Goal: Task Accomplishment & Management: Manage account settings

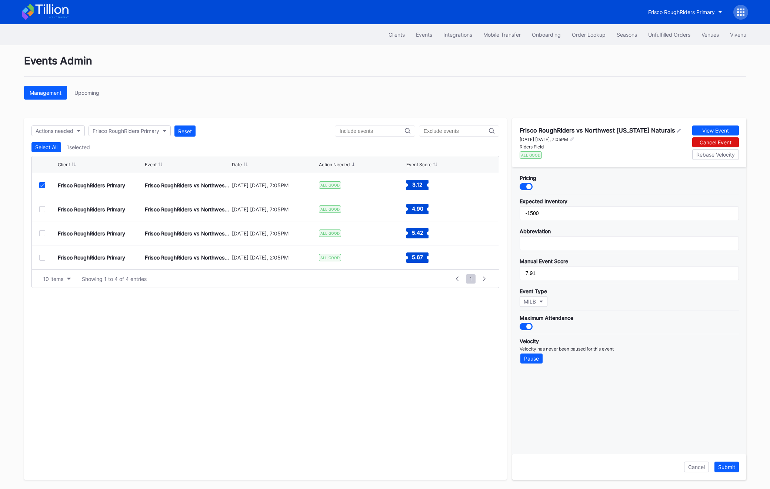
click at [531, 190] on div at bounding box center [526, 186] width 13 height 7
click at [730, 470] on div "Submit" at bounding box center [726, 467] width 17 height 6
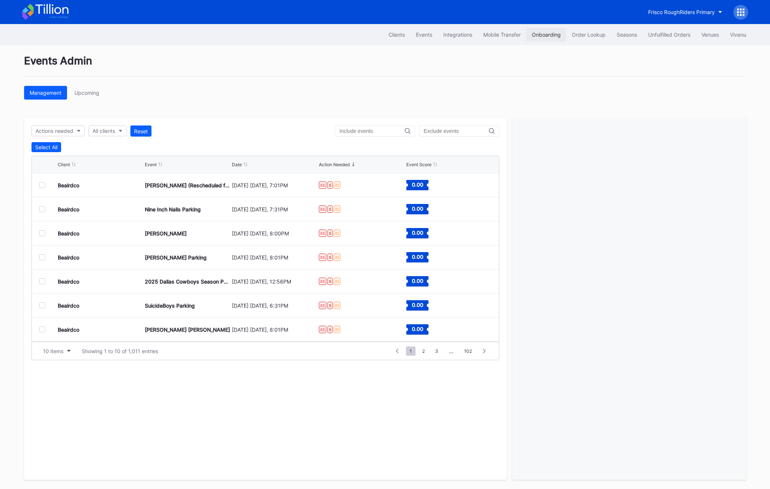
click at [560, 34] on button "Onboarding" at bounding box center [546, 35] width 40 height 14
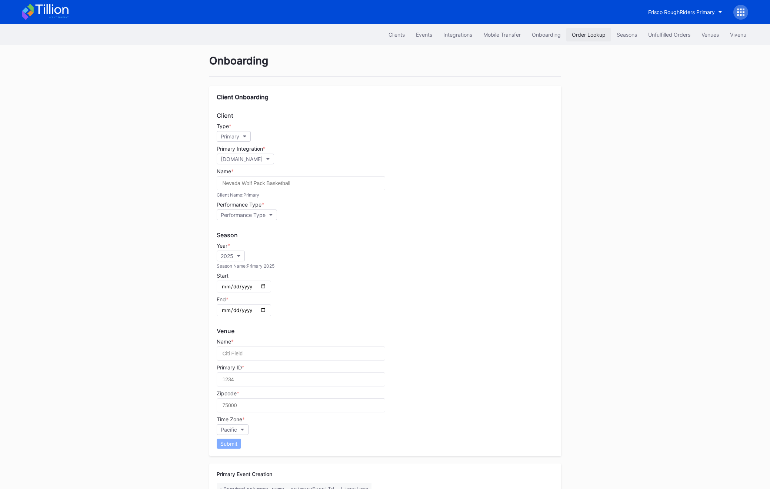
click at [586, 36] on div "Order Lookup" at bounding box center [589, 34] width 34 height 6
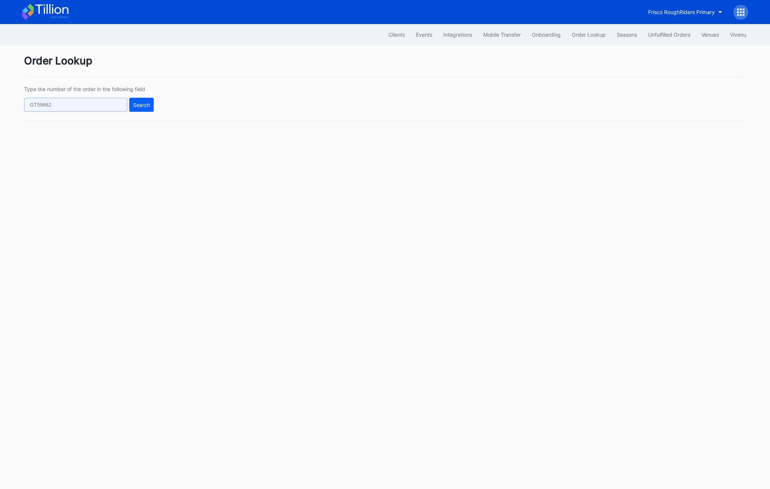
click at [109, 100] on input "text" at bounding box center [75, 105] width 103 height 14
paste input "618408137"
click at [130, 107] on button "Search" at bounding box center [141, 105] width 24 height 14
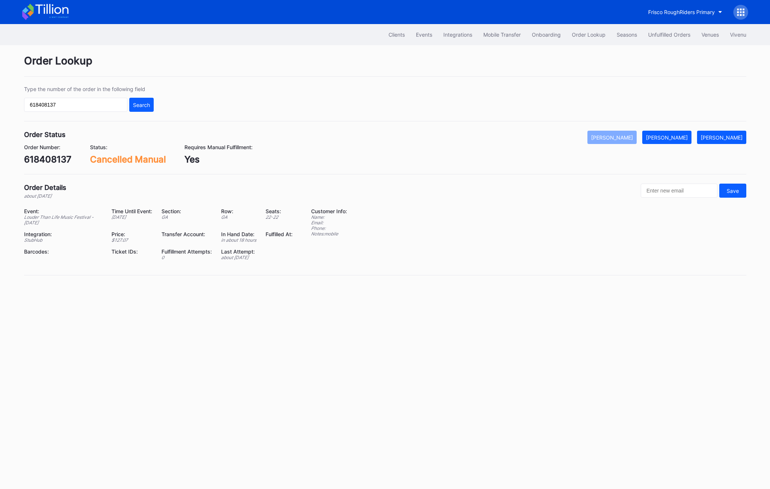
click at [63, 102] on input "618408137" at bounding box center [75, 105] width 103 height 14
paste input "380273"
click at [139, 101] on button "Search" at bounding box center [141, 105] width 24 height 14
click at [82, 101] on input "618380273" at bounding box center [75, 105] width 103 height 14
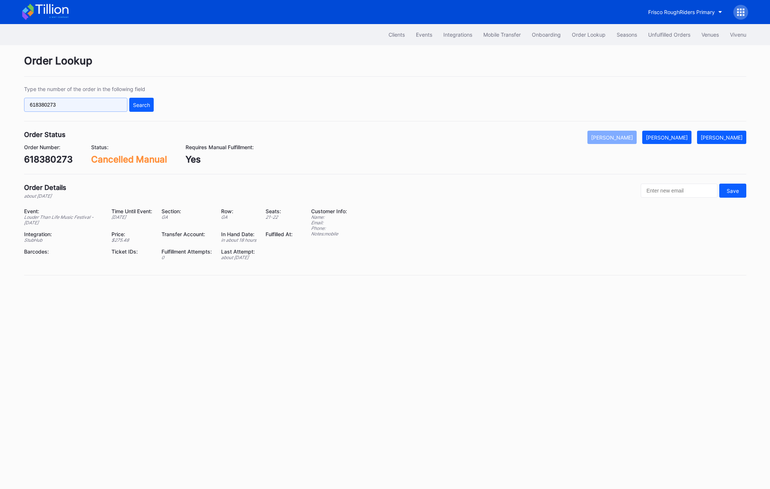
click at [82, 101] on input "618380273" at bounding box center [75, 105] width 103 height 14
paste input "71860"
click at [138, 100] on button "Search" at bounding box center [141, 105] width 24 height 14
click at [83, 106] on input "618371860" at bounding box center [75, 105] width 103 height 14
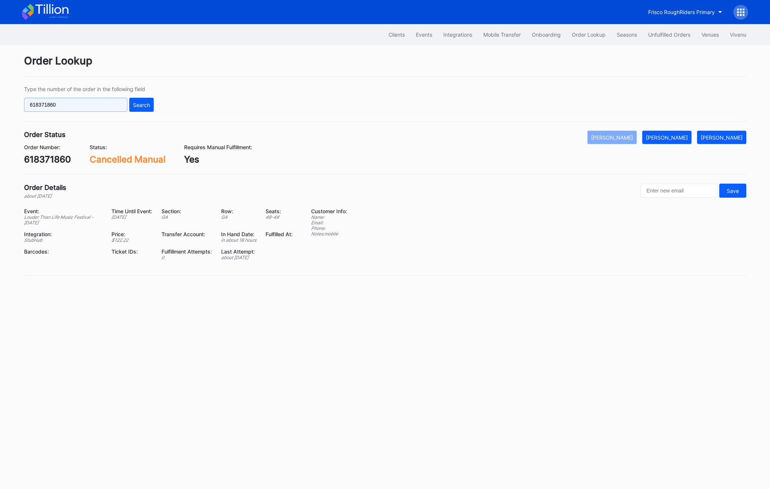
paste input "264499"
click at [146, 103] on div "Search" at bounding box center [141, 105] width 17 height 6
click at [69, 96] on div "Type the number of the order in the following field 618264499 Search" at bounding box center [89, 99] width 130 height 26
click at [67, 106] on input "618264499" at bounding box center [75, 105] width 103 height 14
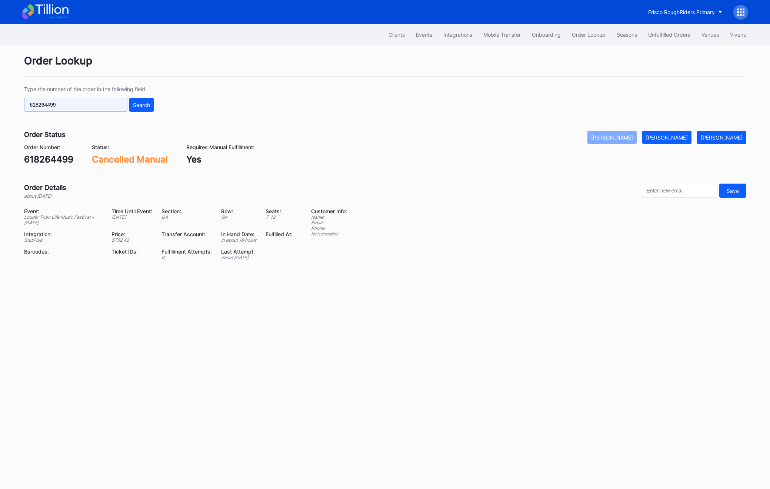
click at [67, 106] on input "618264499" at bounding box center [75, 105] width 103 height 14
paste input "3890"
click at [136, 106] on div "Search" at bounding box center [141, 105] width 17 height 6
click at [83, 110] on input "618263890" at bounding box center [75, 105] width 103 height 14
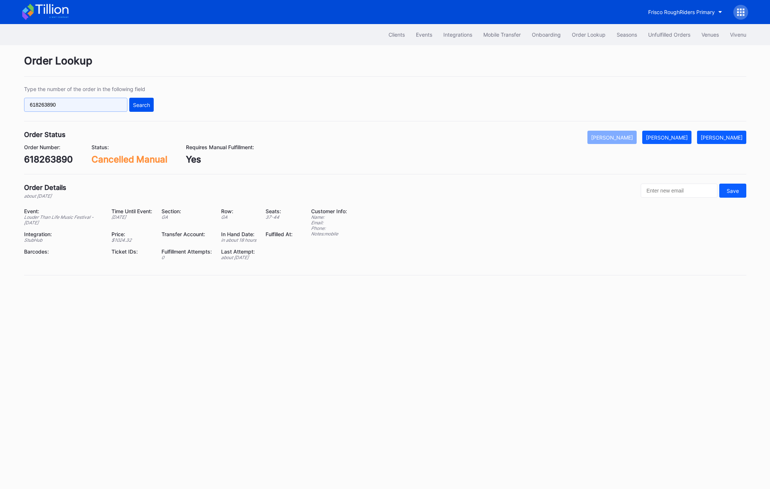
paste input "23554785"
type input "623554785"
click at [136, 109] on button "Search" at bounding box center [141, 105] width 24 height 14
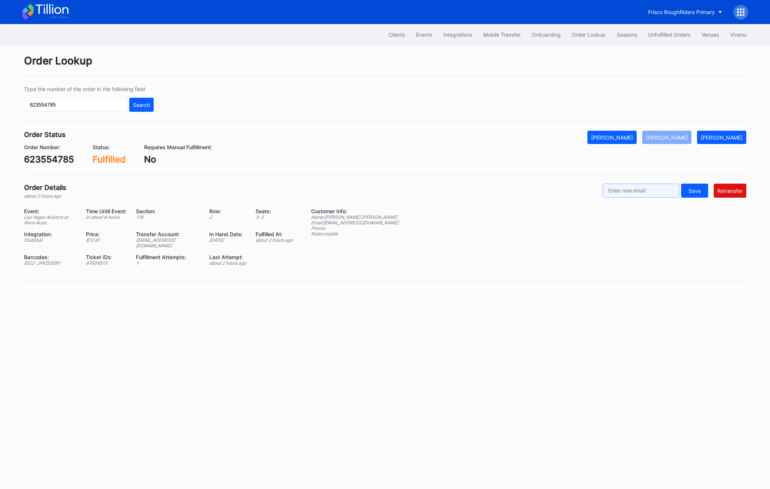
click at [642, 193] on input "text" at bounding box center [641, 191] width 77 height 14
paste input "[EMAIL_ADDRESS][DOMAIN_NAME]"
type input "[EMAIL_ADDRESS][DOMAIN_NAME]"
click at [738, 193] on div "Retransfer" at bounding box center [730, 191] width 25 height 6
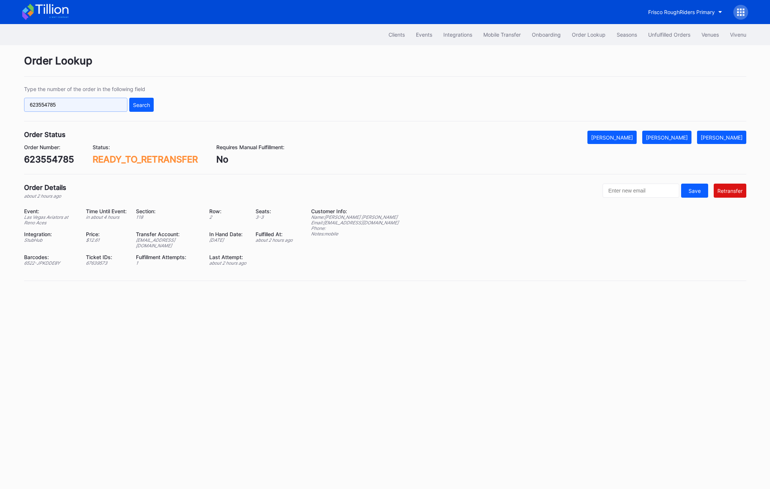
click at [43, 104] on input "623554785" at bounding box center [75, 105] width 103 height 14
paste input "50711954"
type input "50711954"
click at [134, 106] on div "Search" at bounding box center [141, 105] width 17 height 6
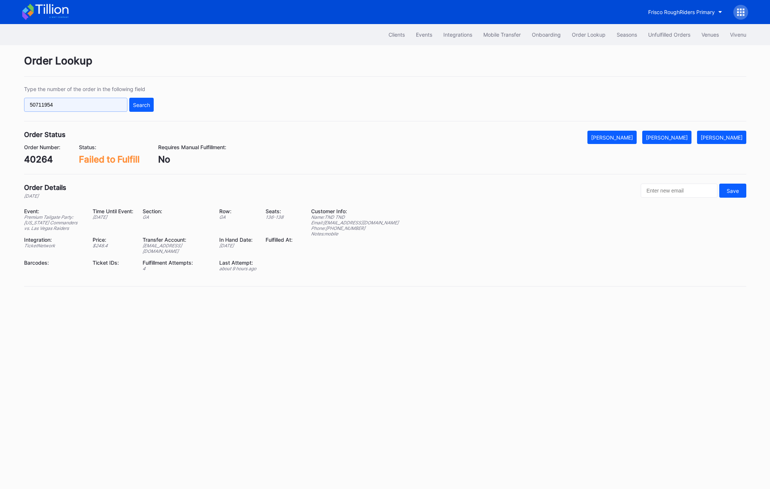
click at [66, 107] on input "50711954" at bounding box center [75, 105] width 103 height 14
click at [153, 103] on button "Search" at bounding box center [141, 105] width 24 height 14
click at [684, 139] on div "[PERSON_NAME]" at bounding box center [667, 137] width 42 height 6
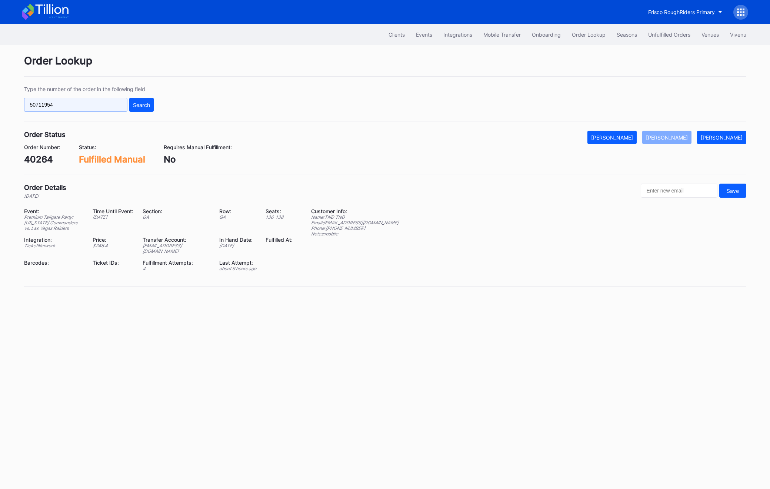
click at [102, 102] on input "50711954" at bounding box center [75, 105] width 103 height 14
click at [667, 30] on button "Unfulfilled Orders" at bounding box center [669, 35] width 53 height 14
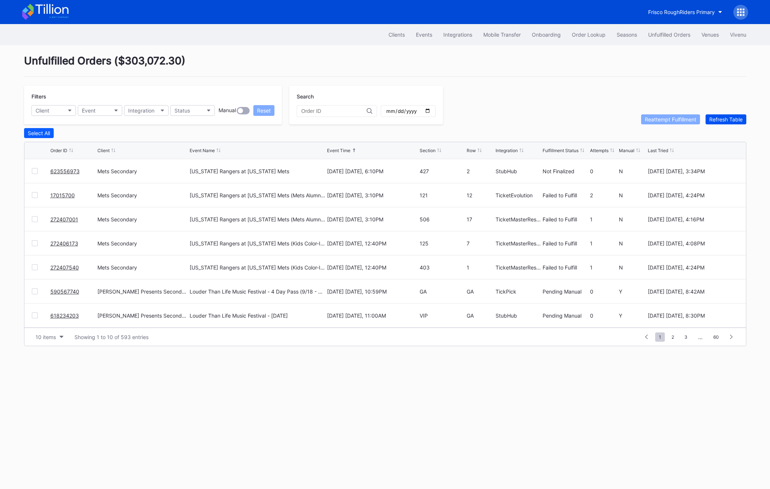
click at [727, 120] on div "Refresh Table" at bounding box center [725, 119] width 33 height 6
click at [35, 269] on div at bounding box center [35, 268] width 6 height 6
click at [33, 245] on div at bounding box center [35, 243] width 6 height 6
click at [34, 221] on div at bounding box center [35, 219] width 6 height 6
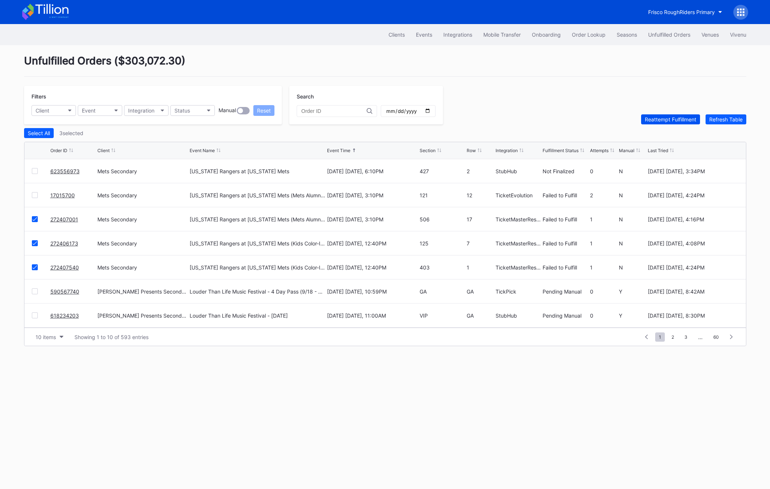
click at [674, 118] on div "Reattempt Fulfillment" at bounding box center [670, 119] width 51 height 6
click at [721, 117] on div "Refresh Table" at bounding box center [725, 119] width 33 height 6
click at [724, 121] on div "Refresh Table" at bounding box center [725, 119] width 33 height 6
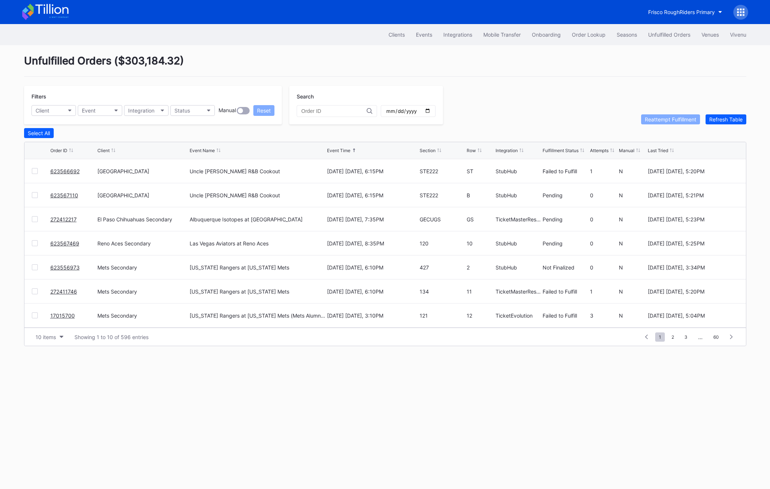
click at [72, 170] on link "623566692" at bounding box center [64, 171] width 29 height 6
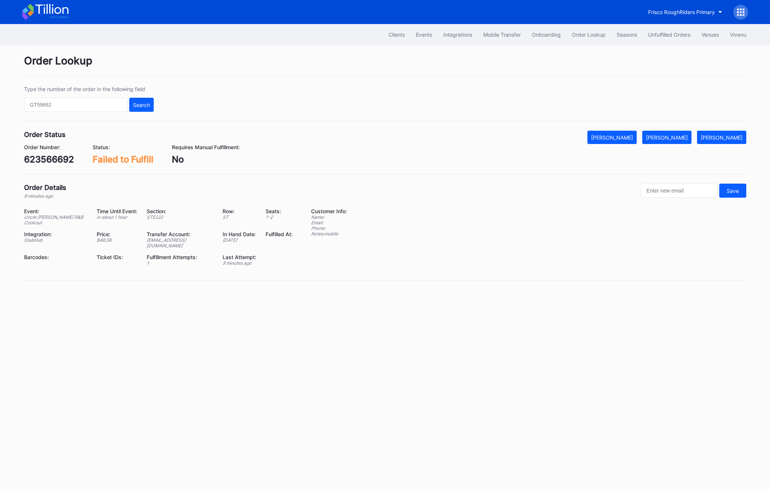
click at [44, 160] on div "623566692" at bounding box center [49, 159] width 50 height 11
copy div "623566692"
click at [692, 137] on button "[PERSON_NAME]" at bounding box center [666, 137] width 49 height 13
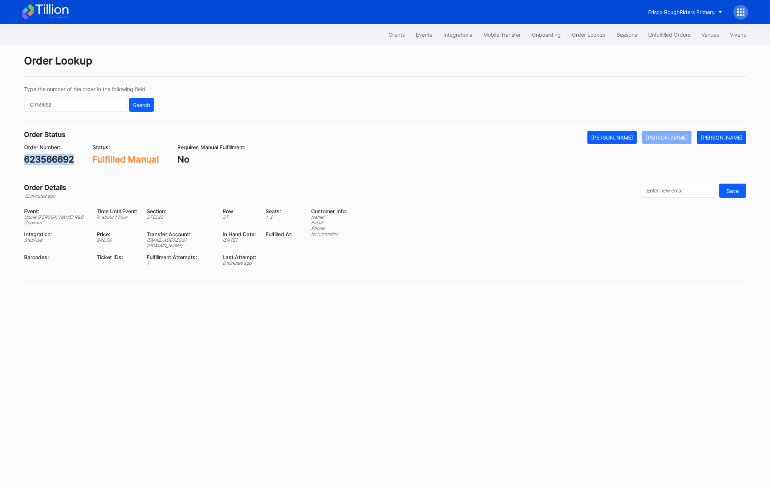
click at [31, 168] on div "Order Status Mark Cancelled [PERSON_NAME] Mark Pending Order Number: 623566692 …" at bounding box center [385, 153] width 722 height 44
click at [32, 163] on div "623566692" at bounding box center [49, 159] width 50 height 11
copy div "623566692"
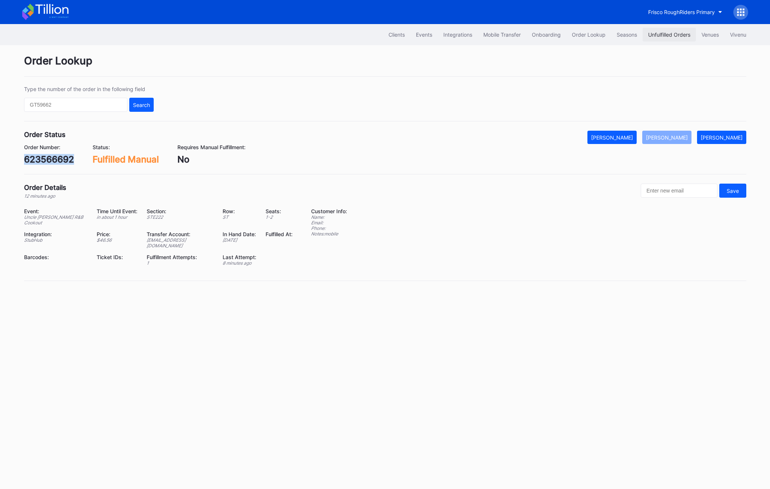
click at [672, 36] on div "Unfulfilled Orders" at bounding box center [669, 34] width 42 height 6
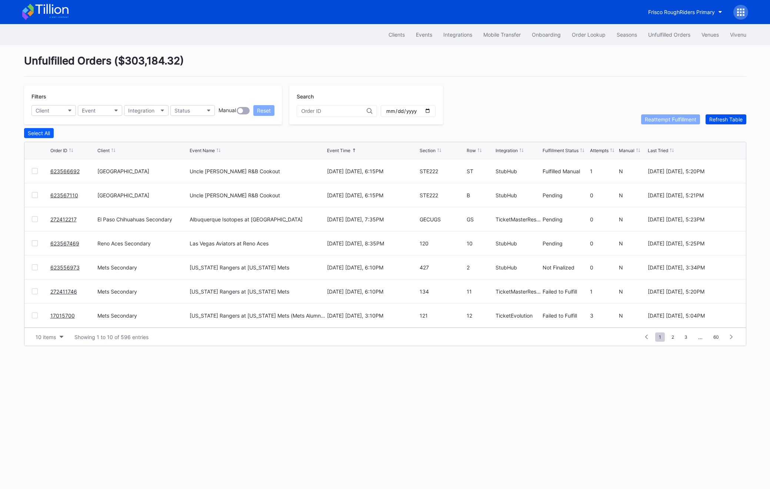
click at [729, 119] on div "Refresh Table" at bounding box center [725, 119] width 33 height 6
click at [63, 172] on link "623567110" at bounding box center [64, 171] width 28 height 6
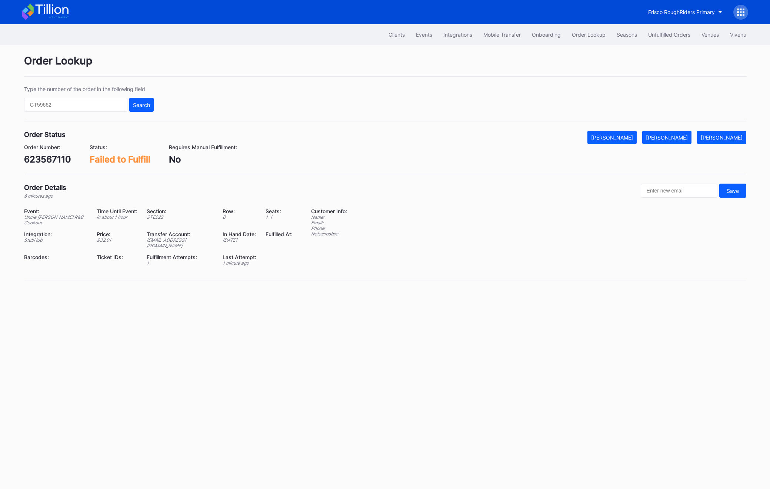
click at [49, 160] on div "623567110" at bounding box center [47, 159] width 47 height 11
copy div "623567110"
click at [682, 140] on div "[PERSON_NAME]" at bounding box center [667, 137] width 42 height 6
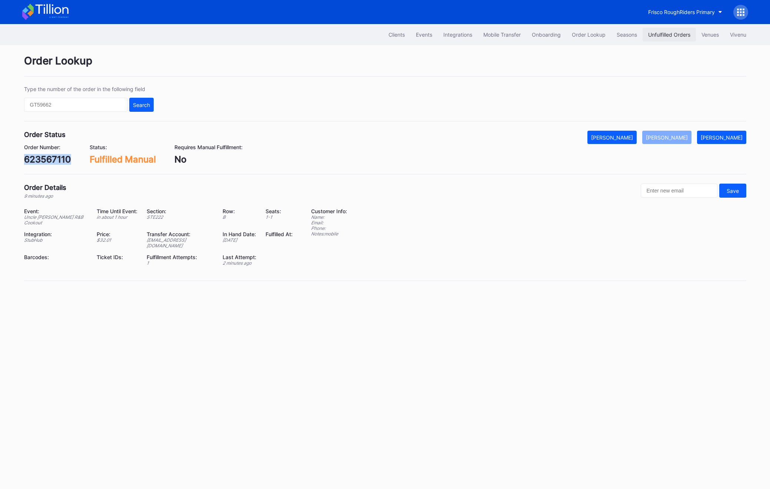
click at [663, 36] on div "Unfulfilled Orders" at bounding box center [669, 34] width 42 height 6
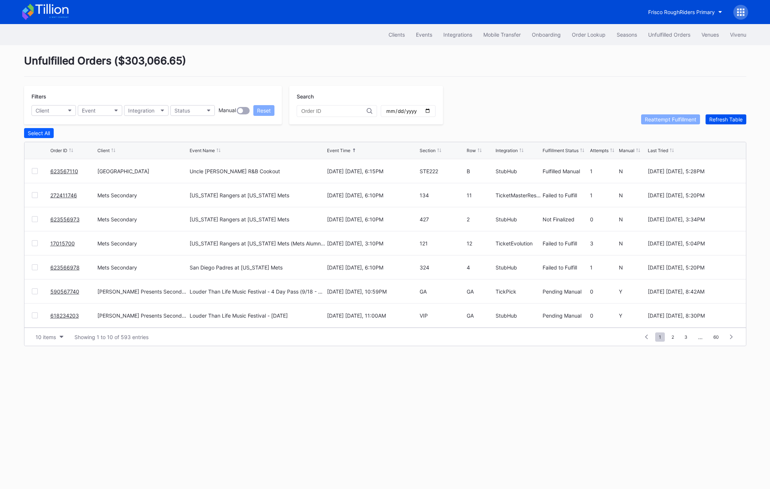
click at [728, 119] on div "Refresh Table" at bounding box center [725, 119] width 33 height 6
click at [729, 120] on div "Refresh Table" at bounding box center [725, 119] width 33 height 6
click at [737, 113] on div "Filters Client Event Integration Status Manual Reset Search Reattempt Fulfillme…" at bounding box center [385, 105] width 722 height 39
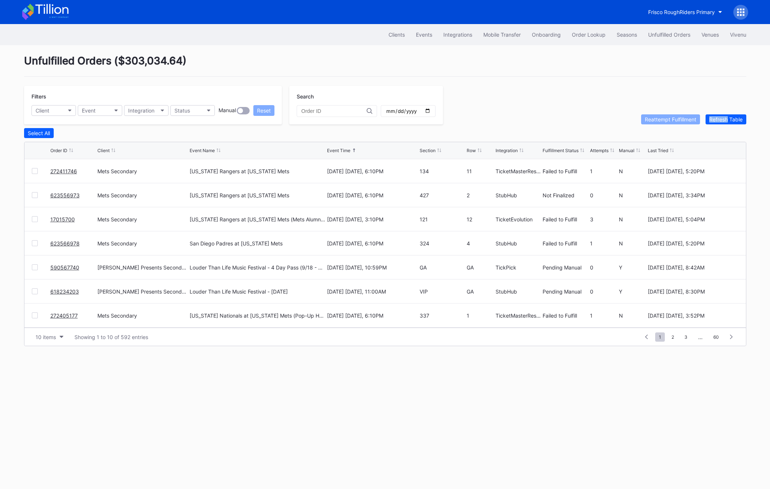
click at [737, 113] on div "Filters Client Event Integration Status Manual Reset Search Reattempt Fulfillme…" at bounding box center [385, 105] width 722 height 39
click at [736, 116] on div "Refresh Table" at bounding box center [725, 119] width 33 height 6
click at [719, 116] on div "Refresh Table" at bounding box center [725, 119] width 33 height 6
click at [37, 218] on div at bounding box center [35, 219] width 6 height 6
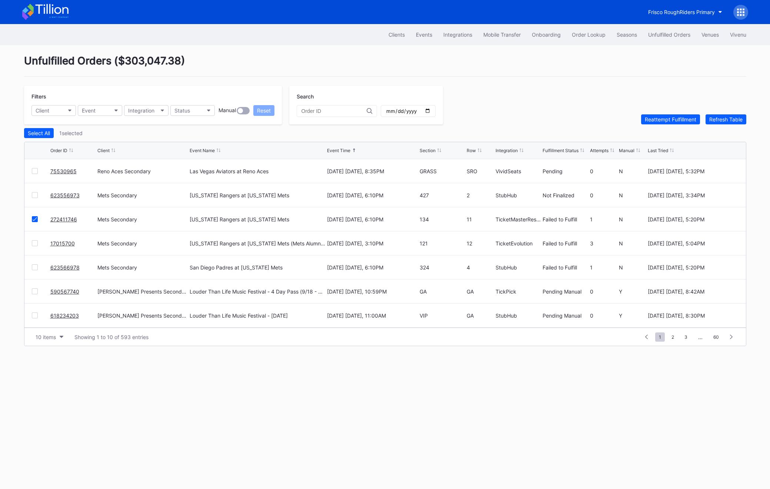
click at [676, 124] on div "Unfulfilled Orders ( $303,047.38 ) Filters Client Event Integration Status Manu…" at bounding box center [385, 200] width 741 height 310
click at [672, 118] on div "Reattempt Fulfillment" at bounding box center [670, 119] width 51 height 6
click at [591, 33] on div "Order Lookup" at bounding box center [589, 34] width 34 height 6
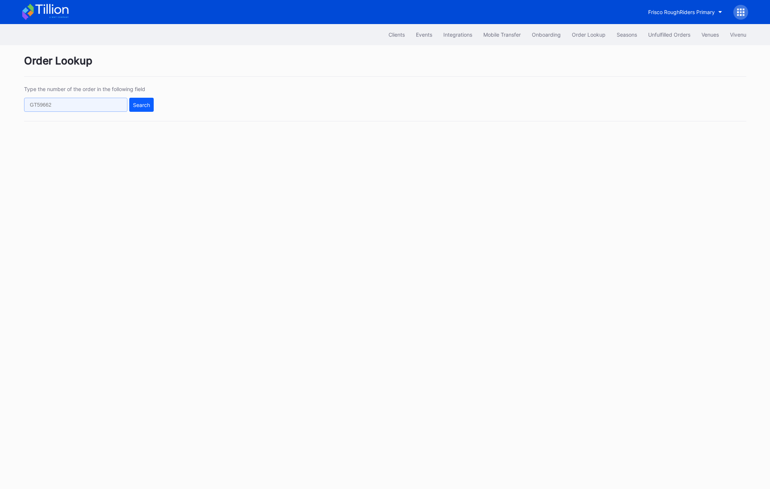
click at [84, 104] on input "text" at bounding box center [75, 105] width 103 height 14
paste input "623554785"
type input "623554785"
click at [148, 104] on div "Search" at bounding box center [141, 105] width 17 height 6
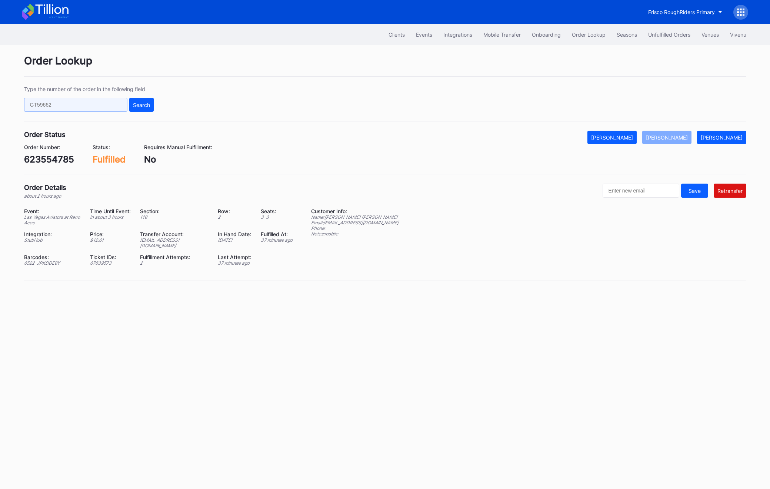
click at [102, 103] on input "text" at bounding box center [75, 105] width 103 height 14
paste input "623567110"
click at [151, 103] on button "Search" at bounding box center [141, 105] width 24 height 14
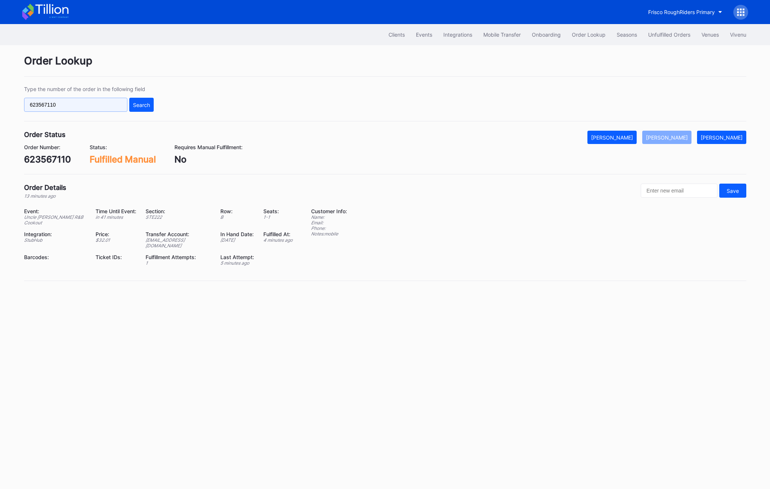
click at [108, 107] on input "623567110" at bounding box center [75, 105] width 103 height 14
paste input "43243"
type input "623543243"
click at [146, 105] on div "Search" at bounding box center [141, 105] width 17 height 6
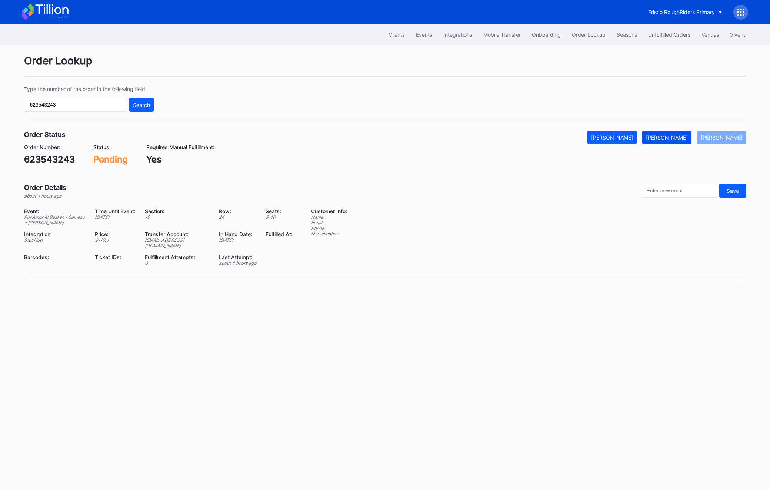
click at [675, 137] on div "[PERSON_NAME]" at bounding box center [667, 137] width 42 height 6
click at [659, 34] on div "Unfulfilled Orders" at bounding box center [669, 34] width 42 height 6
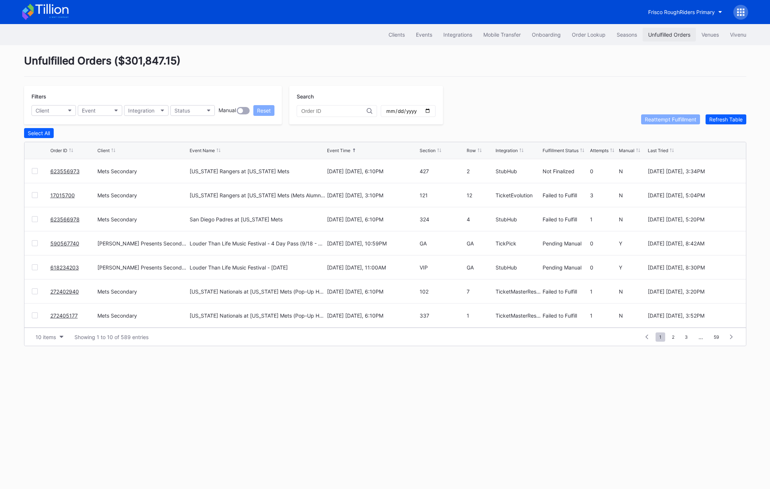
click at [654, 32] on div "Unfulfilled Orders" at bounding box center [669, 34] width 42 height 6
click at [578, 34] on div "Order Lookup" at bounding box center [589, 34] width 34 height 6
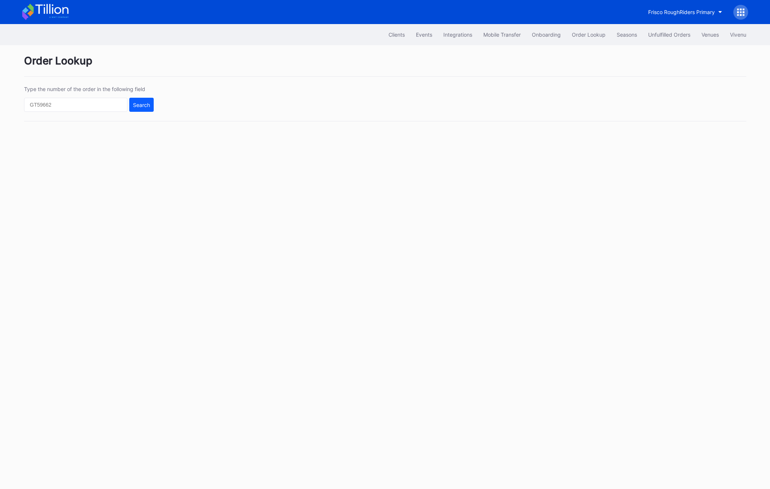
click at [87, 115] on div "Type the number of the order in the following field Search" at bounding box center [385, 104] width 722 height 36
click at [111, 109] on input "text" at bounding box center [75, 105] width 103 height 14
paste input "50712588"
type input "50712588"
click at [147, 107] on div "Search" at bounding box center [141, 105] width 17 height 6
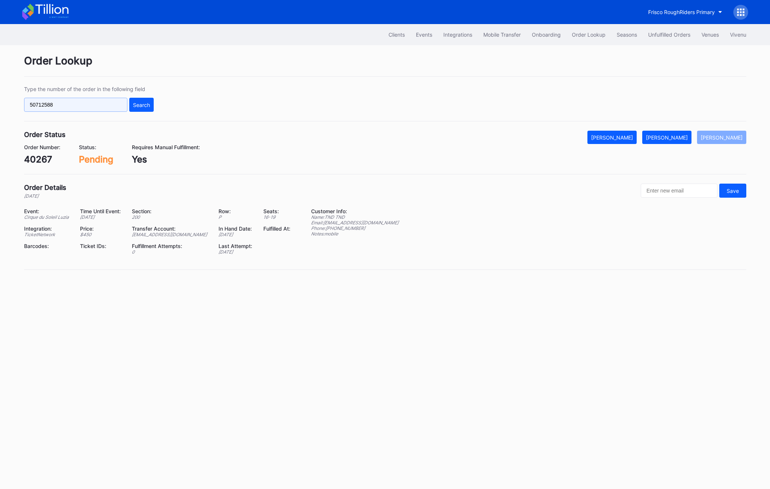
click at [92, 107] on input "50712588" at bounding box center [75, 105] width 103 height 14
click at [148, 105] on div "Search" at bounding box center [141, 105] width 17 height 6
click at [658, 37] on div "Unfulfilled Orders" at bounding box center [669, 34] width 42 height 6
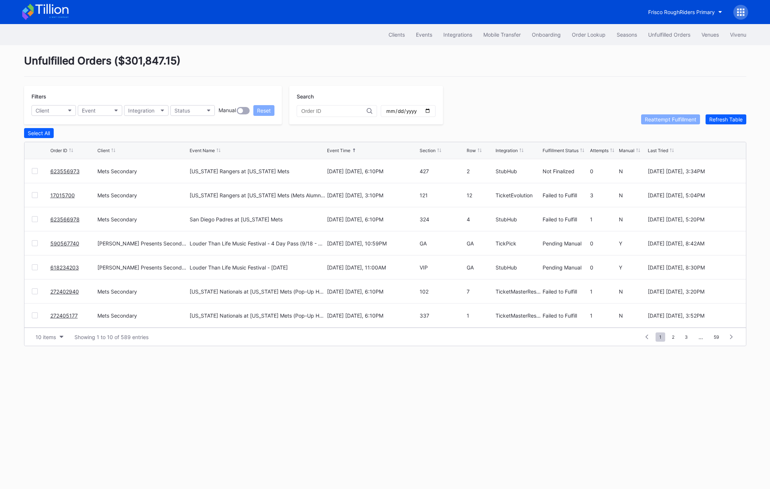
click at [658, 37] on div "Unfulfilled Orders" at bounding box center [669, 34] width 42 height 6
click at [731, 122] on button "Refresh Table" at bounding box center [726, 119] width 41 height 10
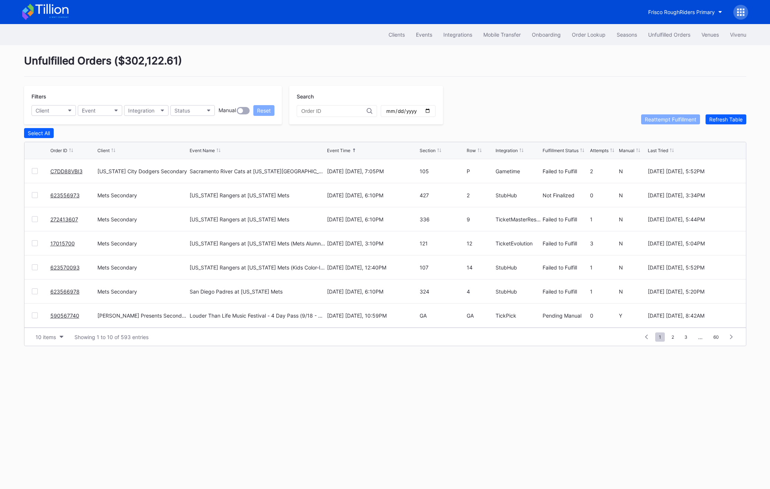
click at [53, 171] on link "C7DD88VBI3" at bounding box center [66, 171] width 32 height 6
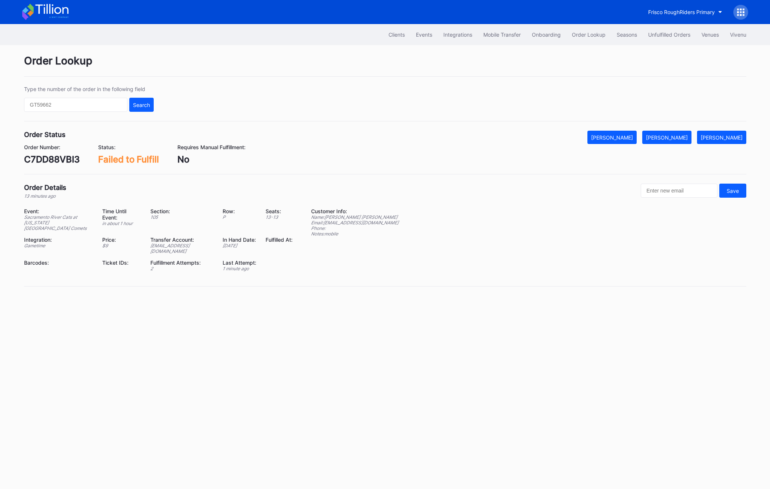
click at [49, 156] on div "C7DD88VBI3" at bounding box center [52, 159] width 56 height 11
copy div "C7DD88VBI3"
click at [43, 162] on div "C7DD88VBI3" at bounding box center [52, 159] width 56 height 11
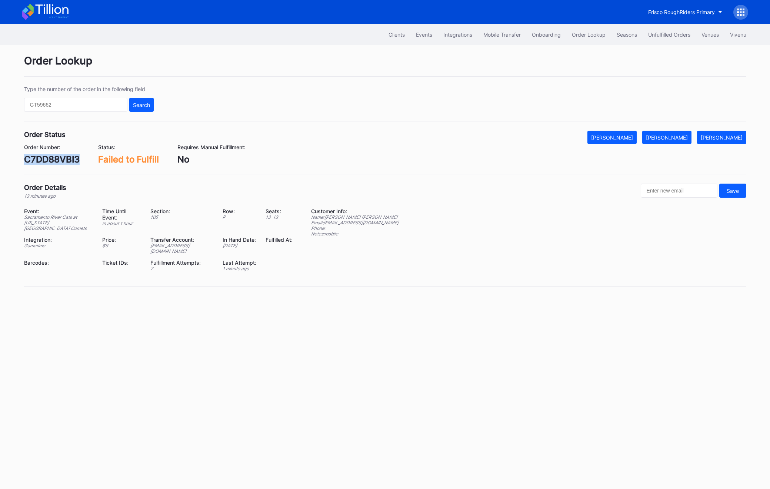
click at [43, 162] on div "C7DD88VBI3" at bounding box center [52, 159] width 56 height 11
copy div "C7DD88VBI3"
click at [66, 155] on div "C7DD88VBI3" at bounding box center [52, 159] width 56 height 11
click at [674, 134] on div "[PERSON_NAME]" at bounding box center [667, 137] width 42 height 6
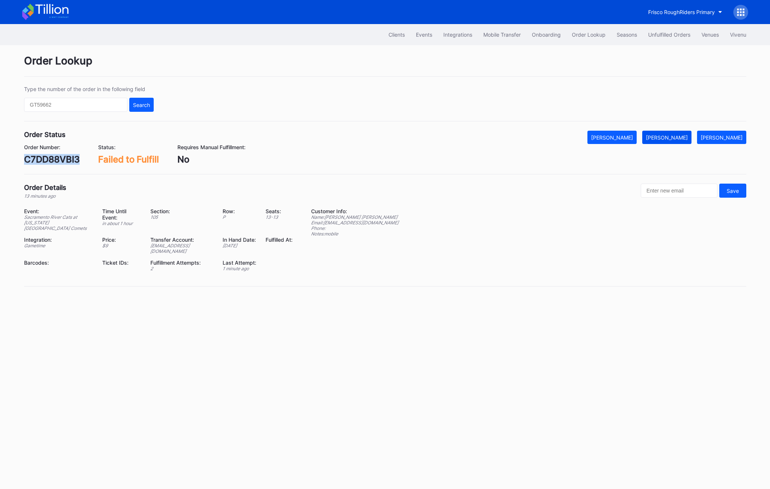
click at [674, 134] on div "[PERSON_NAME]" at bounding box center [667, 137] width 42 height 6
click at [672, 31] on div "Unfulfilled Orders" at bounding box center [669, 34] width 42 height 6
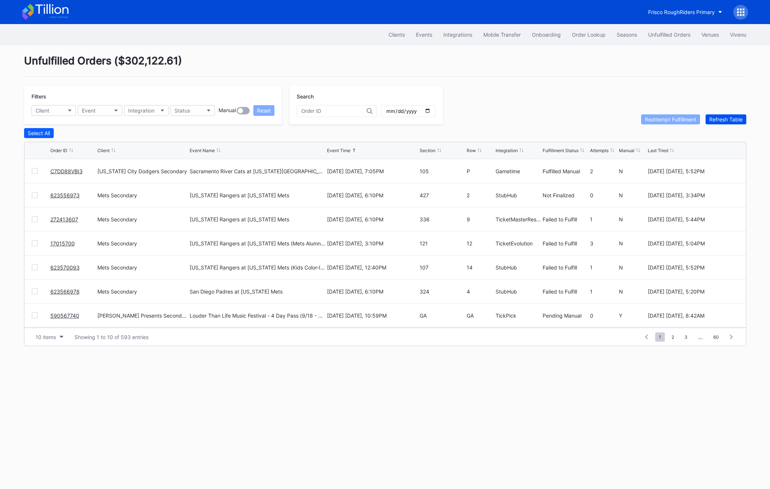
click at [730, 121] on div "Refresh Table" at bounding box center [725, 119] width 33 height 6
click at [724, 120] on div "Refresh Table" at bounding box center [725, 119] width 33 height 6
click at [590, 35] on div "Order Lookup" at bounding box center [589, 34] width 34 height 6
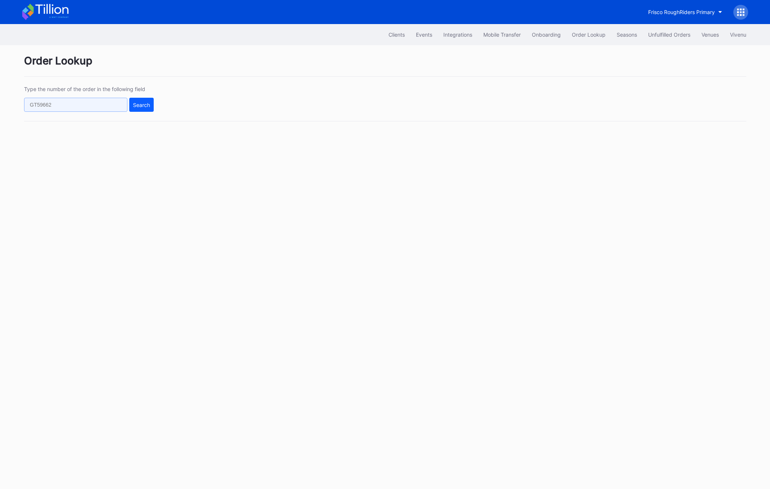
click at [60, 102] on input "text" at bounding box center [75, 105] width 103 height 14
paste input "272352513"
type input "272352513"
click at [135, 106] on div "Search" at bounding box center [141, 105] width 17 height 6
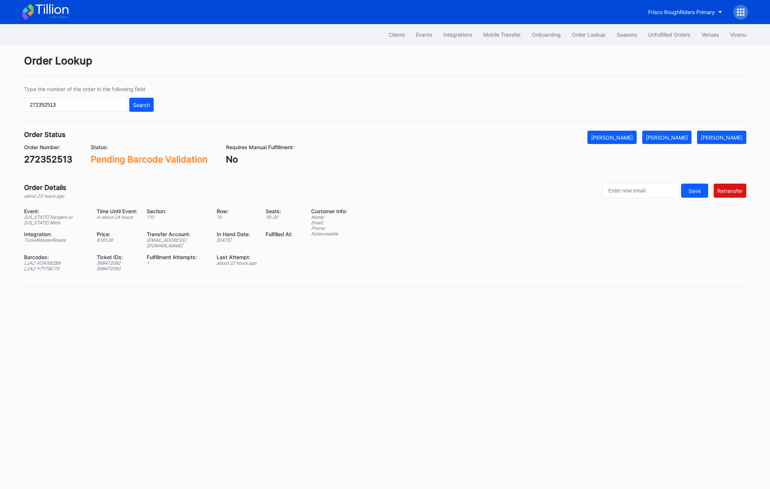
click at [58, 157] on div "272352513" at bounding box center [48, 159] width 48 height 11
copy div "272352513"
click at [56, 163] on div "272352513" at bounding box center [48, 159] width 48 height 11
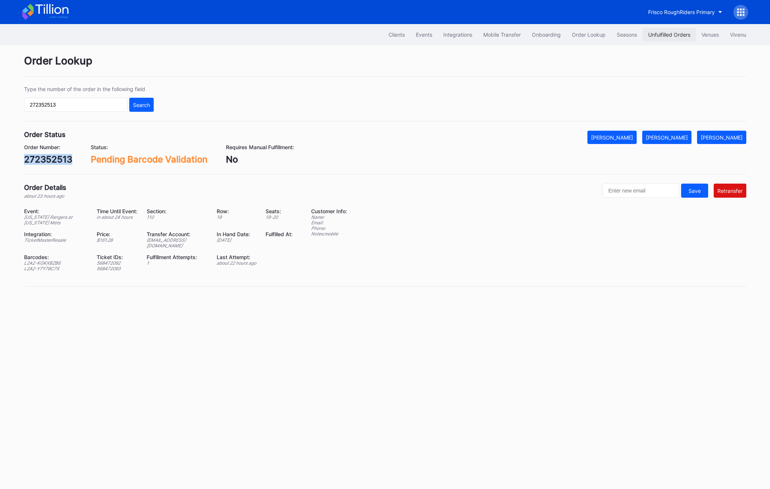
click at [656, 30] on button "Unfulfilled Orders" at bounding box center [669, 35] width 53 height 14
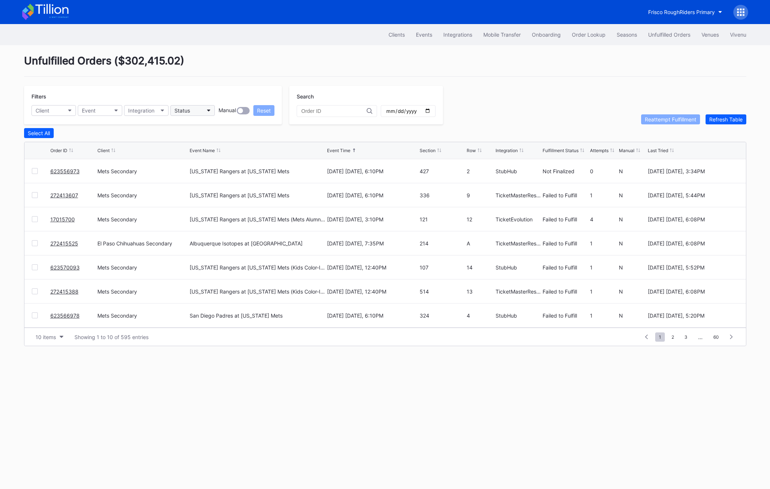
click at [203, 106] on button "Status" at bounding box center [192, 110] width 44 height 11
click at [196, 144] on div "Failed to Fulfill" at bounding box center [193, 143] width 34 height 6
click at [49, 112] on div "Client" at bounding box center [43, 110] width 14 height 6
type input "mets"
click at [72, 143] on div "Mets Secondary" at bounding box center [57, 143] width 40 height 6
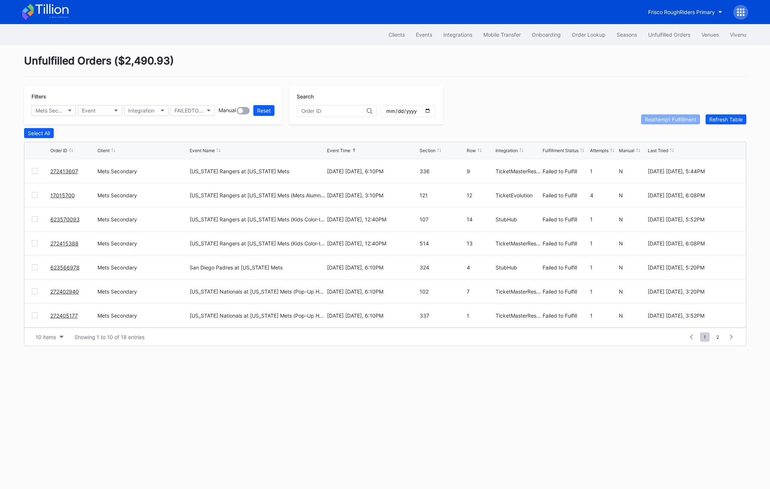
click at [37, 139] on div "Select All Order ID Client Event Name Event Time Section Row Integration Fulfil…" at bounding box center [385, 237] width 722 height 218
click at [37, 134] on div "Select All" at bounding box center [39, 133] width 22 height 6
click at [657, 123] on button "Reattempt Fulfillment" at bounding box center [670, 119] width 59 height 10
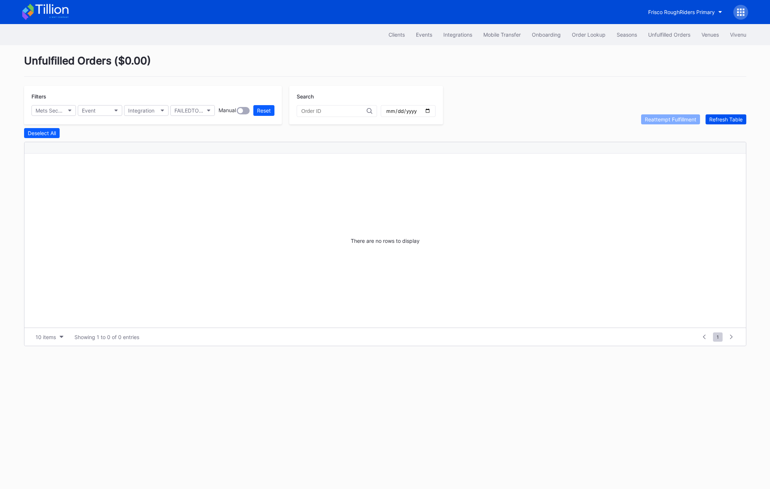
click at [731, 122] on div "Refresh Table" at bounding box center [725, 119] width 33 height 6
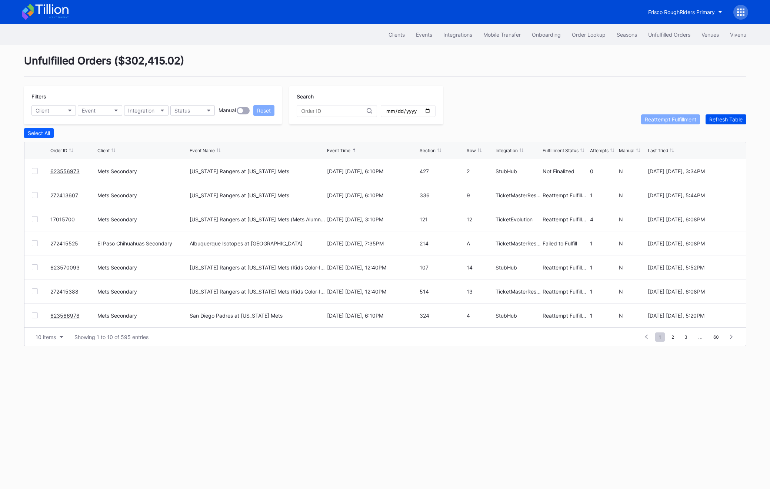
click at [731, 122] on div "Refresh Table" at bounding box center [725, 119] width 33 height 6
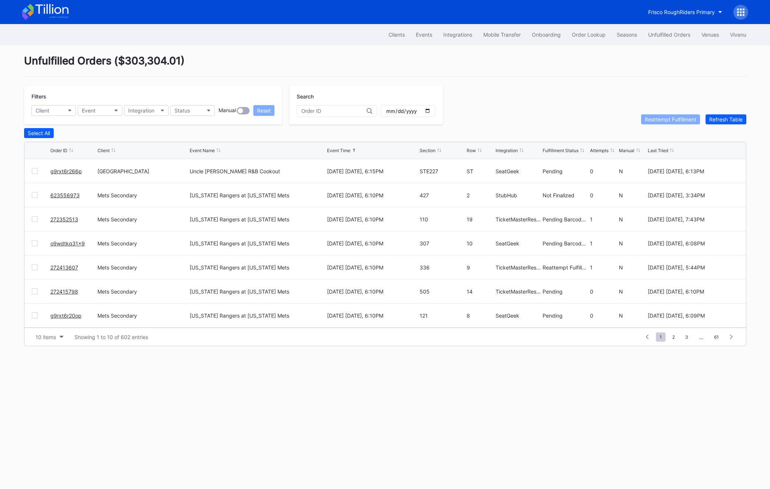
click at [71, 170] on link "g9rxt6r266p" at bounding box center [65, 171] width 31 height 6
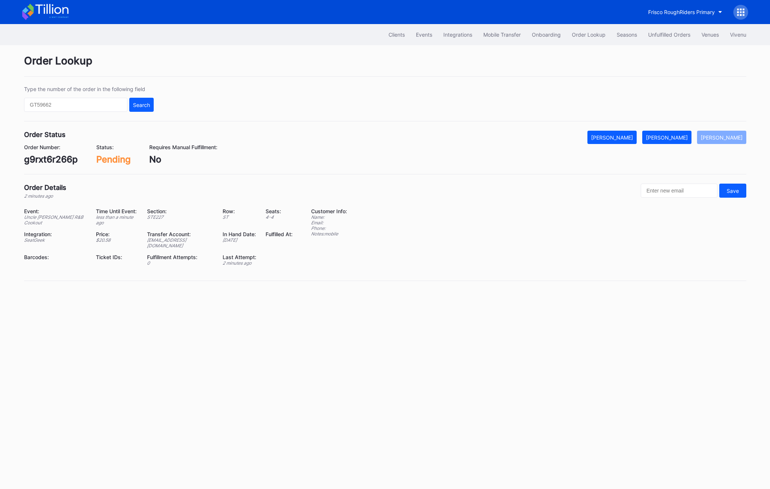
click at [43, 157] on div "g9rxt6r266p" at bounding box center [51, 159] width 54 height 11
copy div "g9rxt6r266p"
click at [45, 158] on div "g9rxt6r266p" at bounding box center [51, 159] width 54 height 11
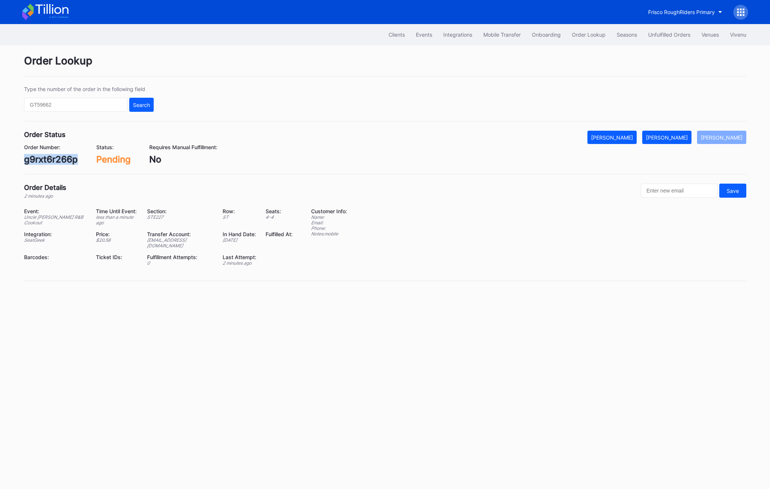
copy div "g9rxt6r266p"
click at [672, 136] on div "[PERSON_NAME]" at bounding box center [667, 137] width 42 height 6
click at [686, 37] on div "Unfulfilled Orders" at bounding box center [669, 34] width 42 height 6
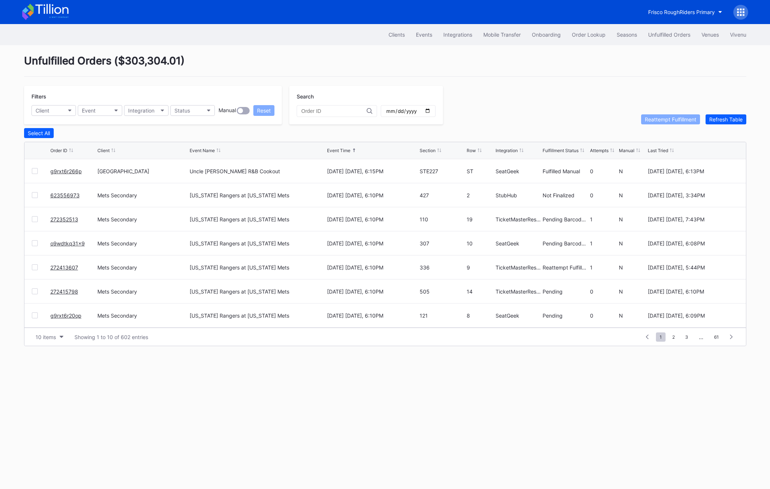
click at [728, 128] on div "Select All" at bounding box center [385, 133] width 722 height 10
click at [726, 122] on div "Refresh Table" at bounding box center [725, 119] width 33 height 6
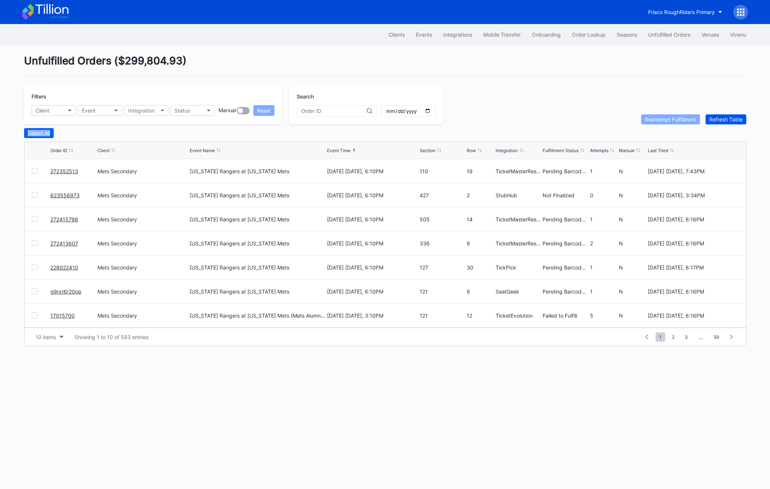
click at [724, 122] on div "Refresh Table" at bounding box center [725, 119] width 33 height 6
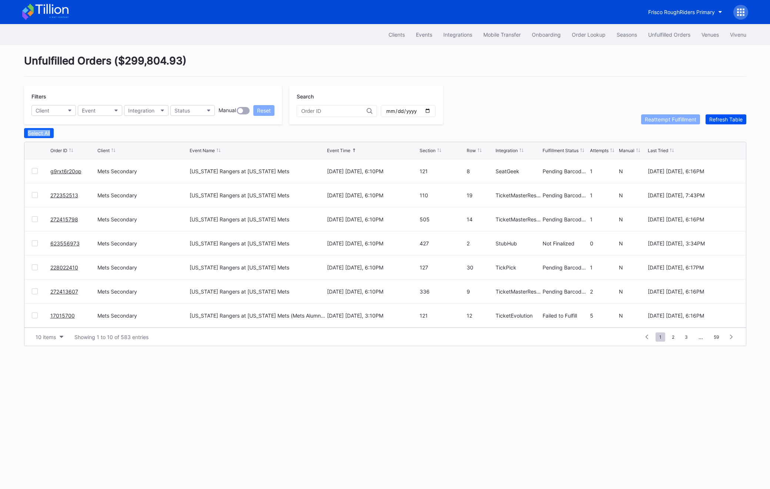
click at [724, 122] on div "Refresh Table" at bounding box center [725, 119] width 33 height 6
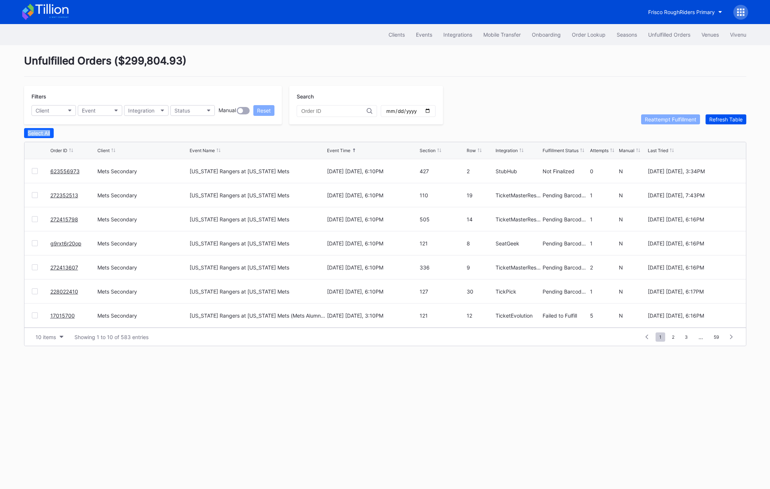
click at [724, 122] on div "Refresh Table" at bounding box center [725, 119] width 33 height 6
click at [736, 115] on button "Refresh Table" at bounding box center [726, 119] width 41 height 10
click at [586, 34] on div "Order Lookup" at bounding box center [589, 34] width 34 height 6
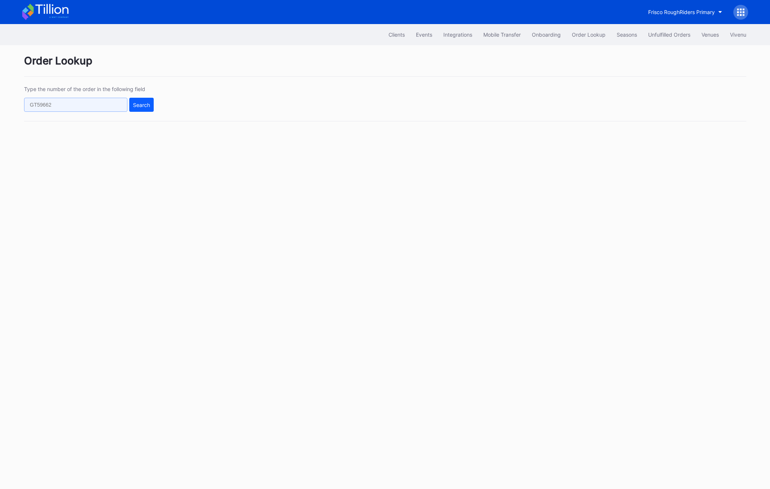
click at [76, 104] on input "text" at bounding box center [75, 105] width 103 height 14
paste input "623515036"
type input "623515036"
click at [134, 113] on div "Type the number of the order in the following field 623515036 Search" at bounding box center [385, 104] width 722 height 36
click at [141, 99] on button "Search" at bounding box center [141, 105] width 24 height 14
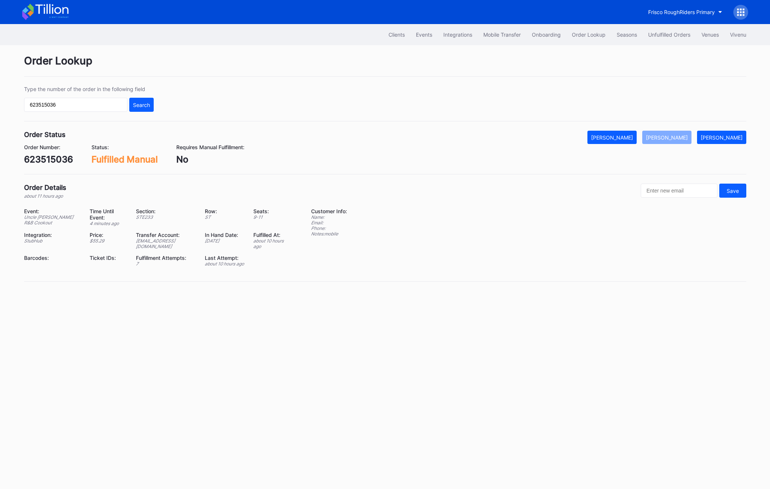
click at [44, 159] on div "623515036" at bounding box center [48, 159] width 49 height 11
copy div "623515036"
click at [53, 154] on div "Order Number: 623515036" at bounding box center [48, 154] width 49 height 21
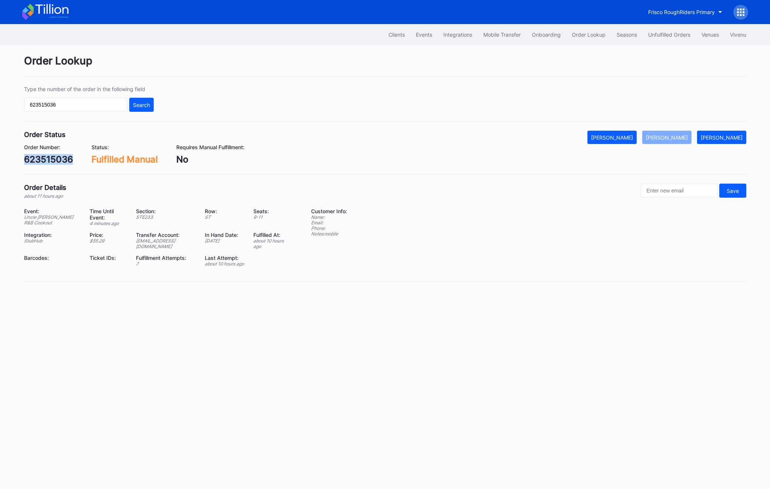
copy div "623515036"
click at [658, 25] on div "Clients Events Integrations Mobile Transfer Onboarding Order Lookup Seasons Unf…" at bounding box center [385, 34] width 741 height 21
click at [658, 31] on button "Unfulfilled Orders" at bounding box center [669, 35] width 53 height 14
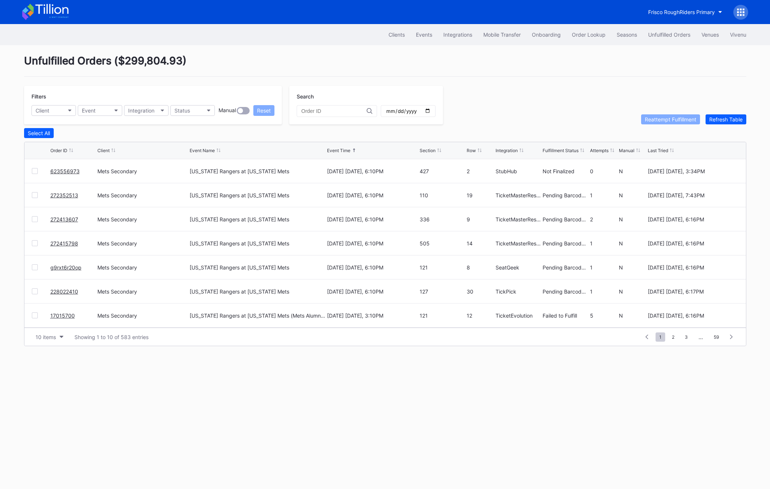
click at [658, 31] on button "Unfulfilled Orders" at bounding box center [669, 35] width 53 height 14
click at [719, 113] on div "Filters Client Event Integration Status Manual Reset Search Reattempt Fulfillme…" at bounding box center [385, 105] width 722 height 39
click at [719, 121] on div "Refresh Table" at bounding box center [725, 119] width 33 height 6
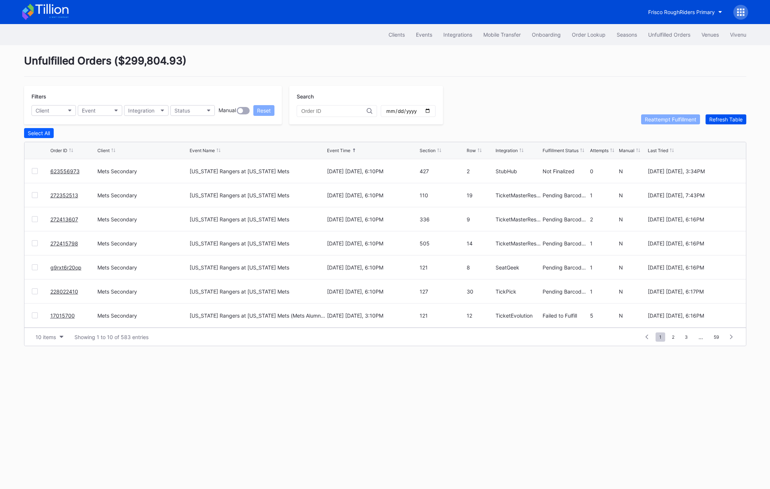
click at [719, 121] on div "Refresh Table" at bounding box center [725, 119] width 33 height 6
click at [726, 123] on button "Refresh Table" at bounding box center [726, 119] width 41 height 10
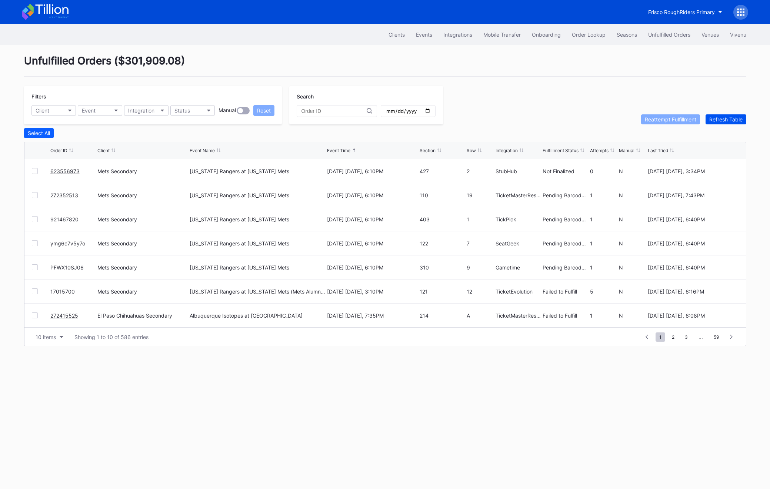
click at [726, 123] on button "Refresh Table" at bounding box center [726, 119] width 41 height 10
click at [742, 118] on div "Refresh Table" at bounding box center [725, 119] width 33 height 6
click at [591, 31] on button "Order Lookup" at bounding box center [588, 35] width 45 height 14
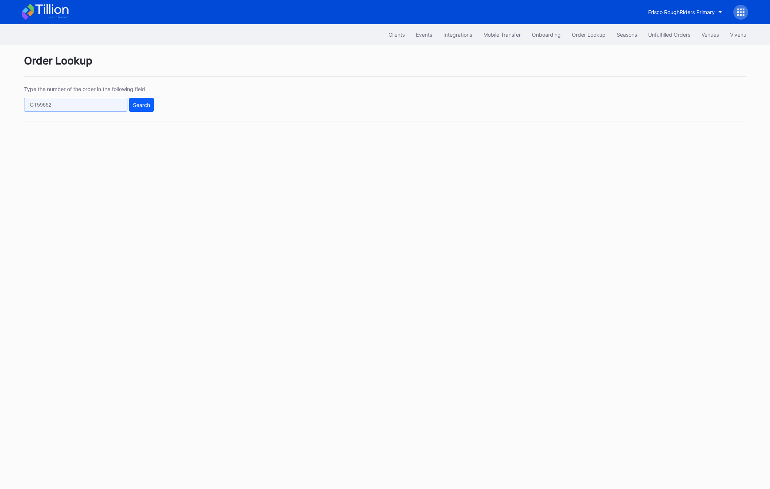
click at [91, 102] on input "text" at bounding box center [75, 105] width 103 height 14
paste input "561604898"
click at [143, 107] on div "Search" at bounding box center [141, 105] width 17 height 6
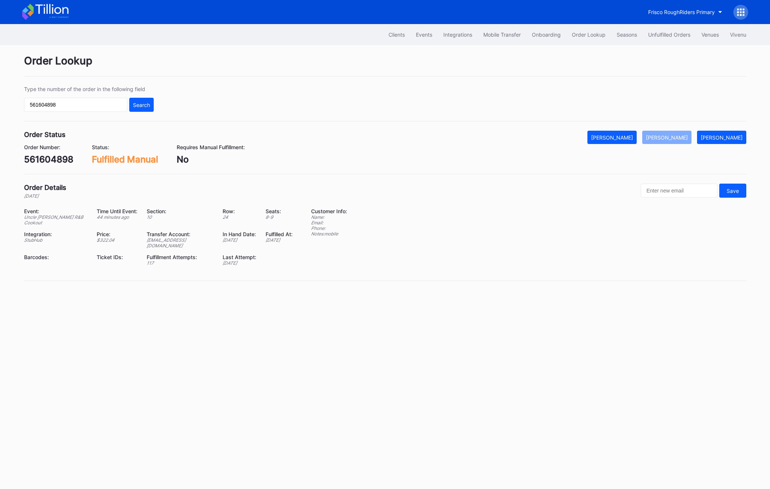
click at [36, 160] on div "561604898" at bounding box center [48, 159] width 49 height 11
copy div "561604898"
click at [51, 160] on div "561604898" at bounding box center [48, 159] width 49 height 11
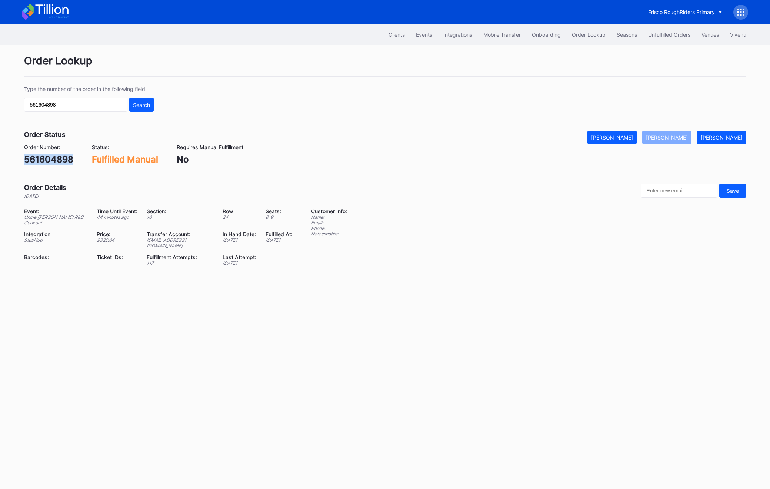
copy div "561604898"
click at [83, 106] on input "561604898" at bounding box center [75, 105] width 103 height 14
paste input "rm96c36vvnq"
click at [133, 103] on div "Search" at bounding box center [141, 105] width 17 height 6
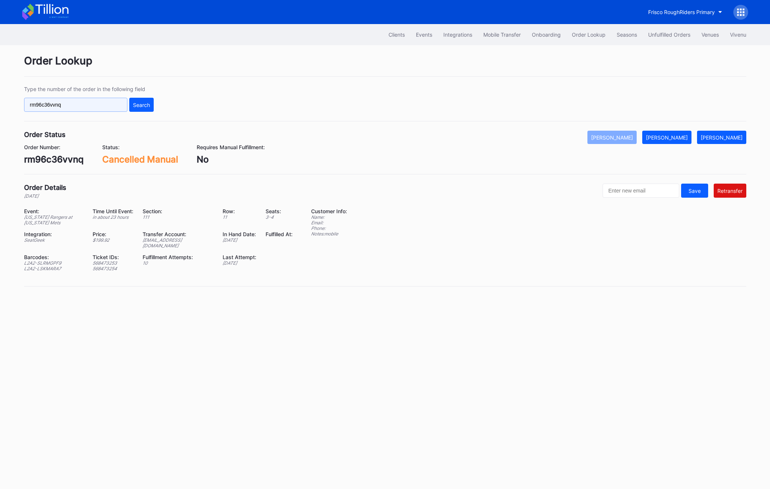
click at [104, 107] on input "rm96c36vvnq" at bounding box center [75, 105] width 103 height 14
paste input "DNLJWWPKCB"
type input "DNLJWWPKCB"
click at [144, 103] on div "Search" at bounding box center [141, 105] width 17 height 6
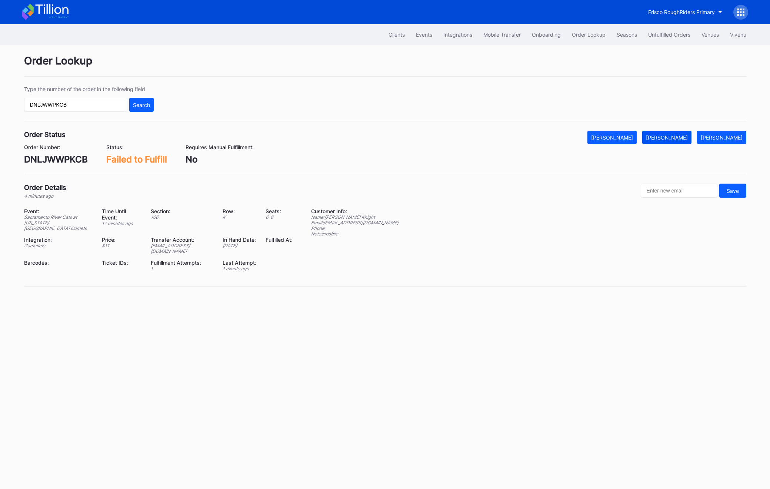
click at [676, 133] on button "[PERSON_NAME]" at bounding box center [666, 137] width 49 height 13
click at [648, 33] on div "Unfulfilled Orders" at bounding box center [669, 34] width 42 height 6
